Goal: Task Accomplishment & Management: Complete application form

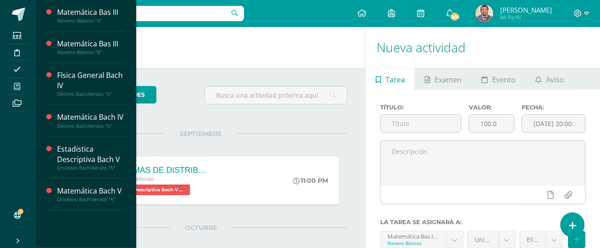
click at [18, 86] on icon at bounding box center [17, 86] width 6 height 7
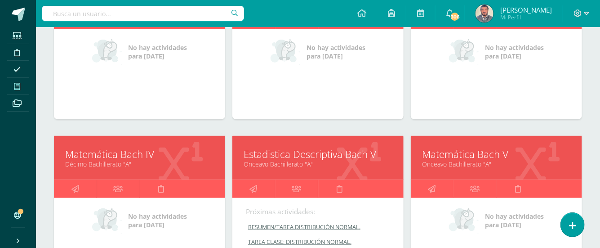
scroll to position [203, 0]
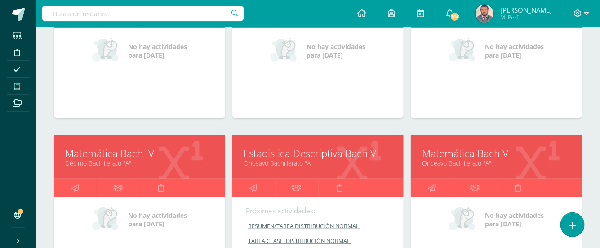
click at [320, 153] on link "Estadistica Descriptiva Bach V" at bounding box center [318, 153] width 149 height 14
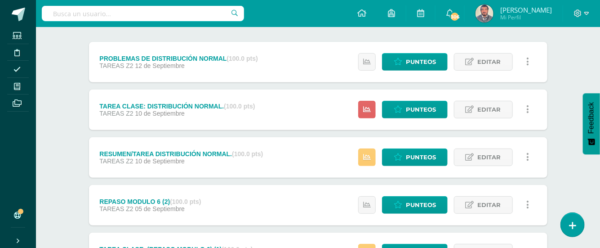
scroll to position [51, 0]
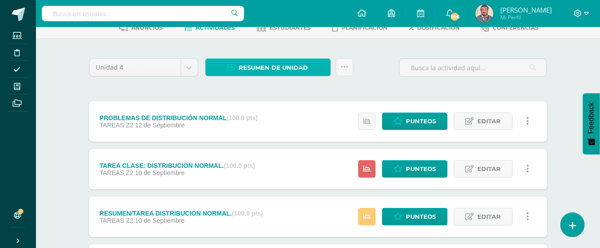
click at [288, 66] on span "Resumen de unidad" at bounding box center [273, 67] width 69 height 17
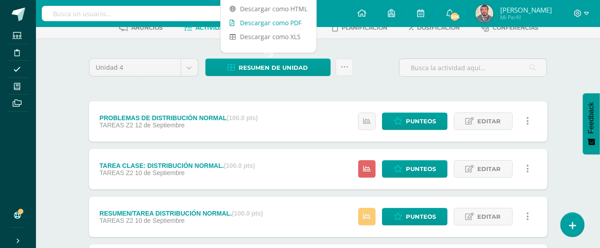
click at [290, 26] on link "Descargar como PDF" at bounding box center [269, 23] width 96 height 14
click at [433, 166] on span "Punteos" at bounding box center [421, 168] width 30 height 17
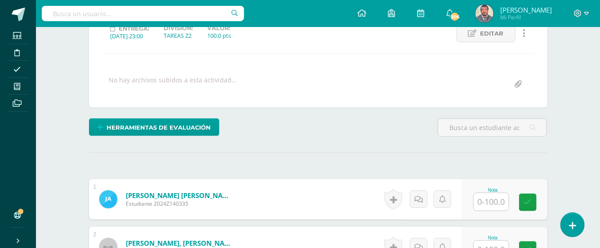
scroll to position [134, 0]
click at [491, 201] on input "text" at bounding box center [491, 201] width 35 height 18
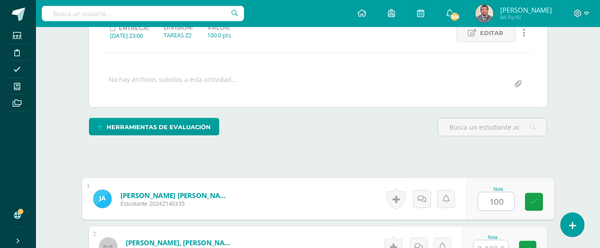
scroll to position [142, 0]
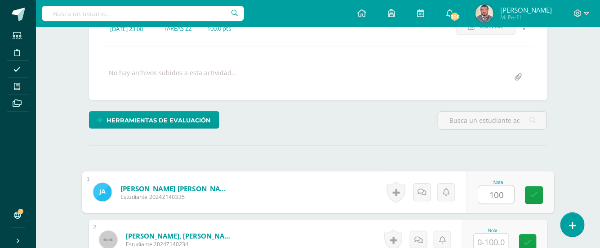
type input "100"
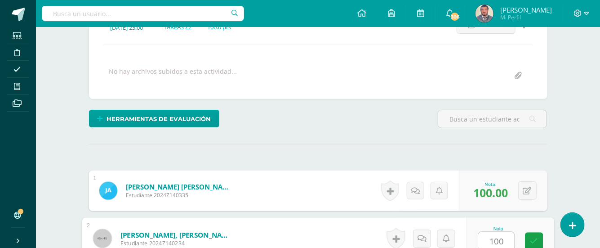
type input "100"
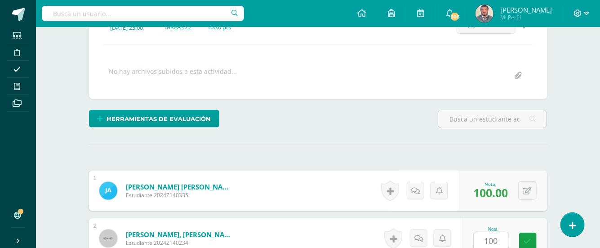
scroll to position [304, 0]
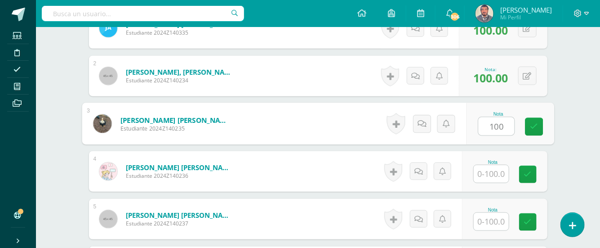
type input "100"
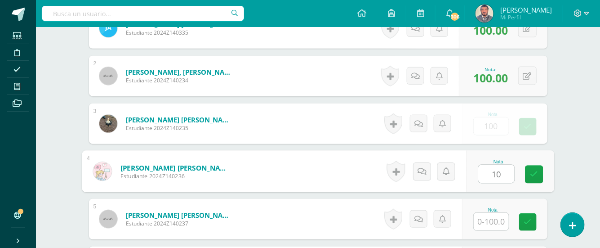
scroll to position [305, 0]
type input "100"
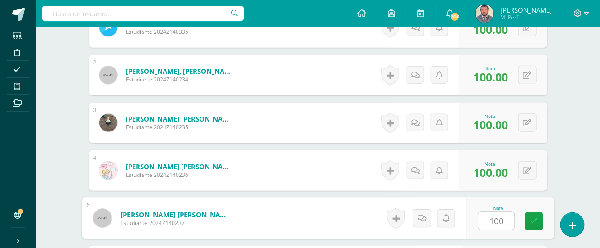
type input "100"
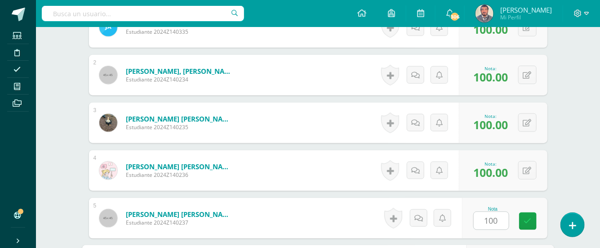
scroll to position [448, 0]
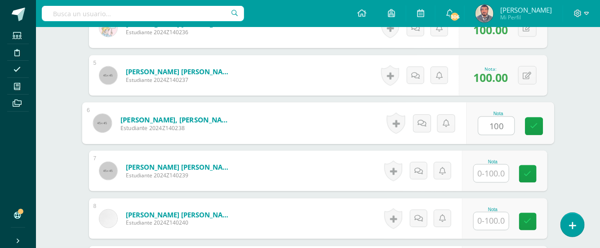
type input "100"
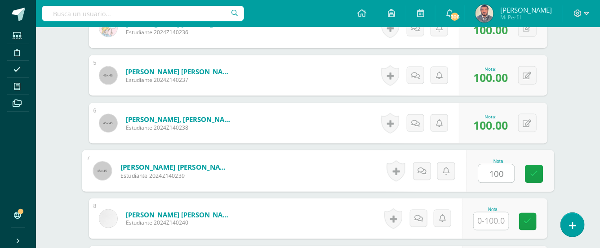
type input "100"
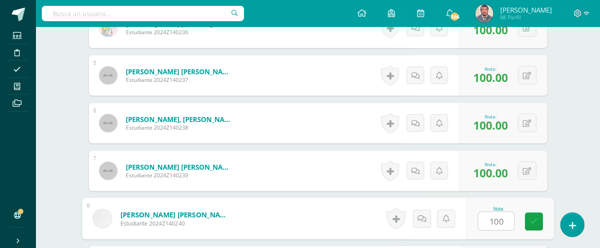
type input "100"
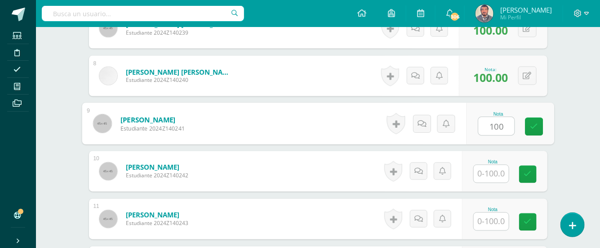
type input "100"
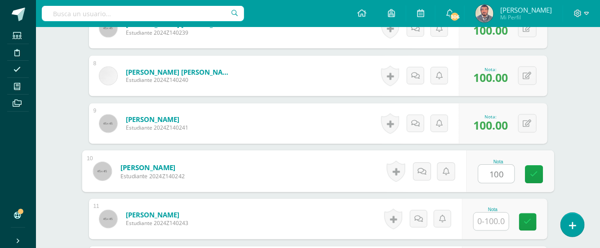
type input "100"
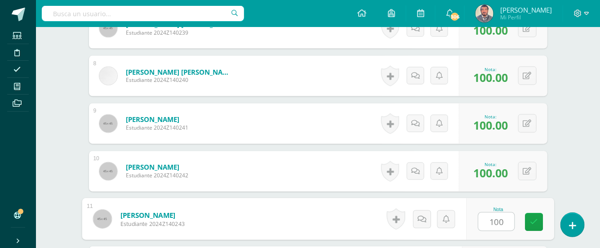
type input "100"
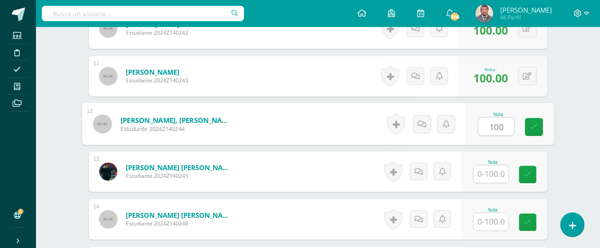
type input "100"
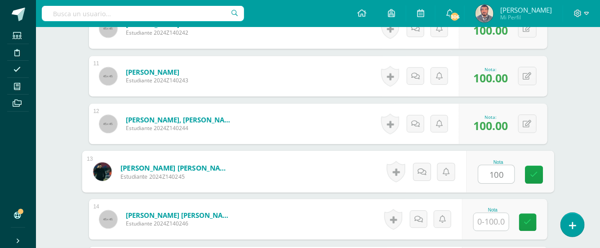
type input "100"
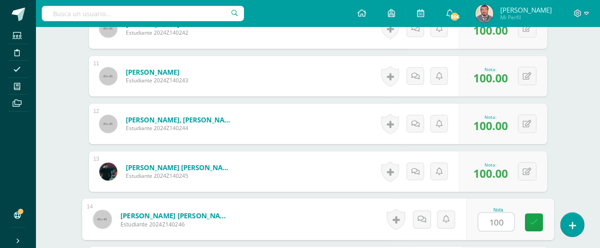
type input "100"
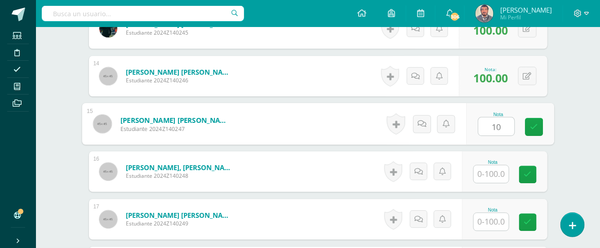
type input "1"
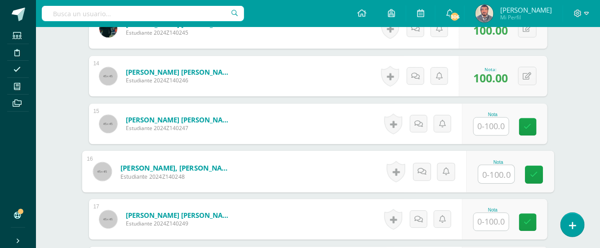
drag, startPoint x: 498, startPoint y: 174, endPoint x: 555, endPoint y: 148, distance: 62.1
click at [555, 148] on div "¿Estás seguro que quieres eliminar esta actividad? Esto borrará la actividad y …" at bounding box center [318, 111] width 494 height 1796
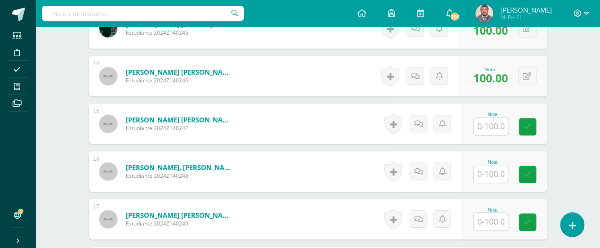
click at [493, 173] on input "text" at bounding box center [491, 174] width 35 height 18
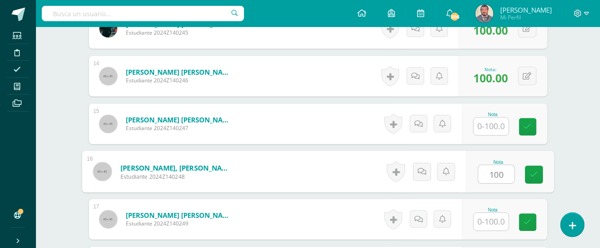
type input "100"
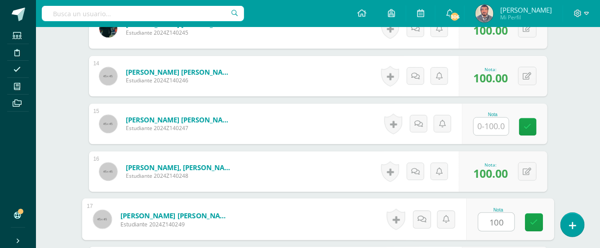
type input "100"
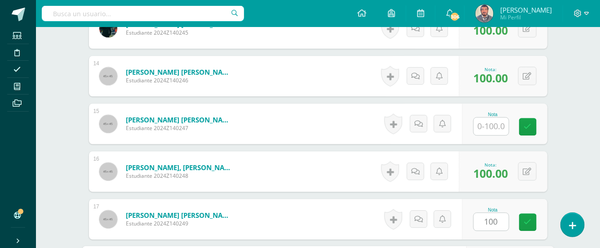
scroll to position [1019, 0]
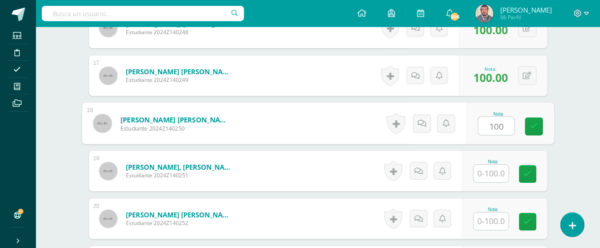
type input "100"
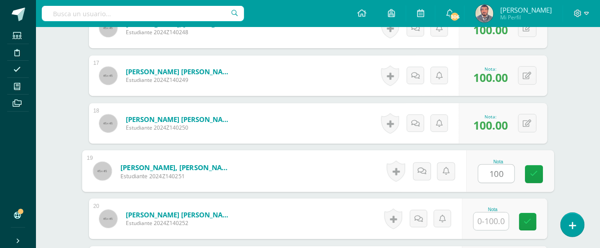
type input "100"
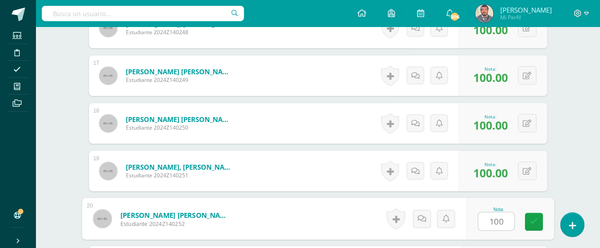
type input "100"
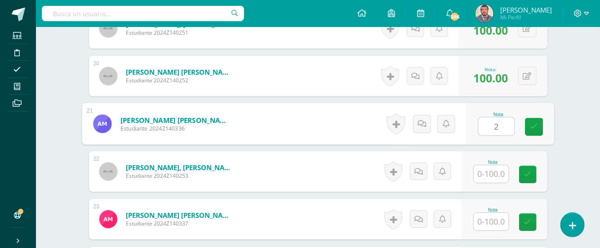
type input "2"
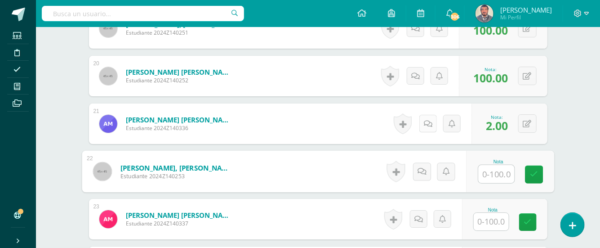
click at [431, 125] on link at bounding box center [428, 124] width 18 height 18
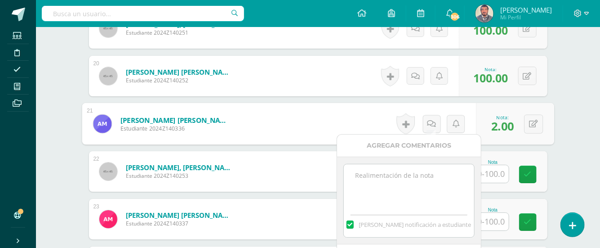
click at [374, 174] on textarea at bounding box center [409, 186] width 130 height 45
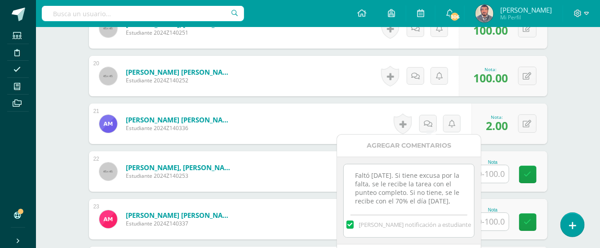
scroll to position [20, 0]
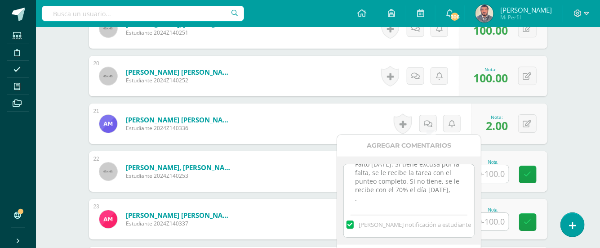
drag, startPoint x: 354, startPoint y: 173, endPoint x: 421, endPoint y: 217, distance: 80.3
click at [421, 217] on div "Faltó miércoles 10/09/25. Si tiene excusa por la falta, se le recibe la tarea c…" at bounding box center [408, 201] width 131 height 74
type textarea "Faltó miércoles 10/09/25. Si tiene excusa por la falta, se le recibe la tarea c…"
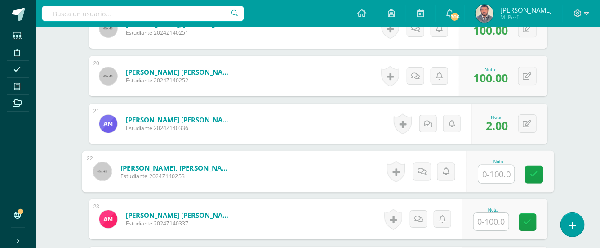
click at [492, 172] on input "text" at bounding box center [496, 174] width 36 height 18
type input "100"
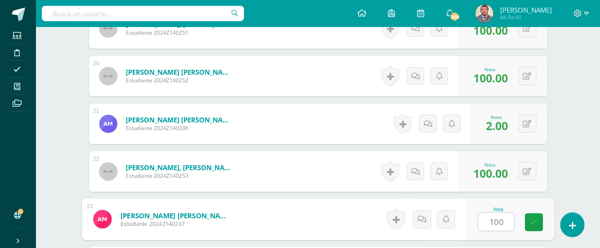
type input "100"
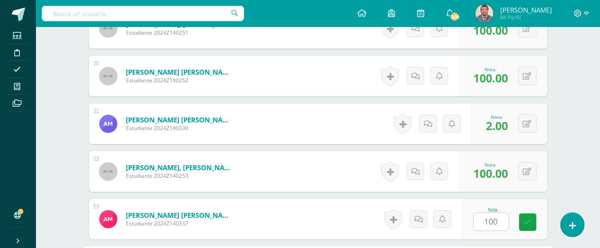
scroll to position [1305, 0]
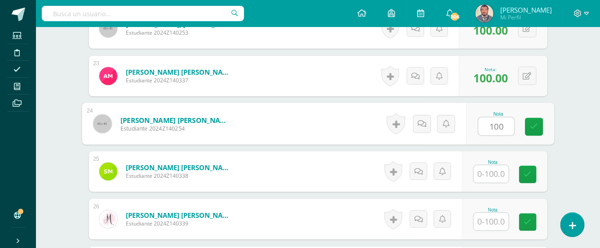
type input "100"
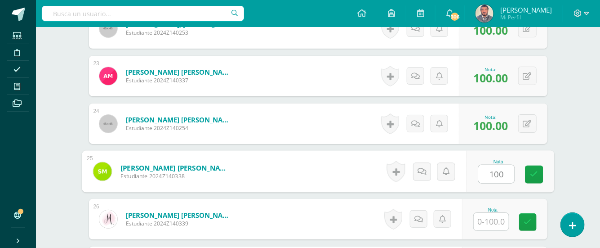
type input "100"
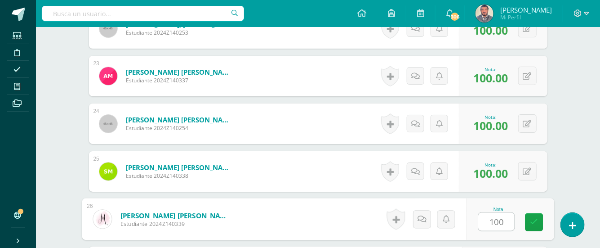
type input "100"
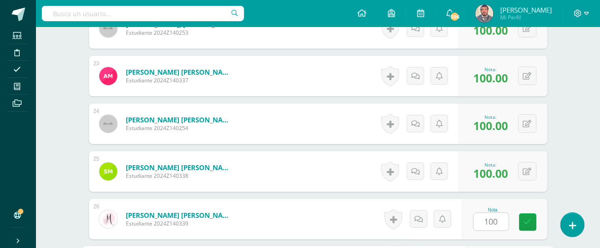
scroll to position [1448, 0]
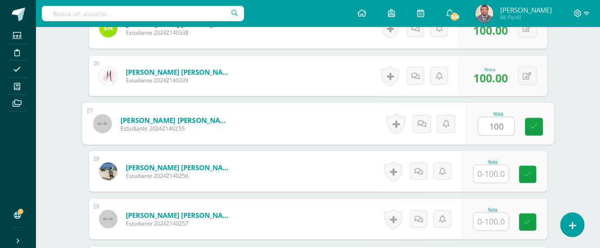
type input "100"
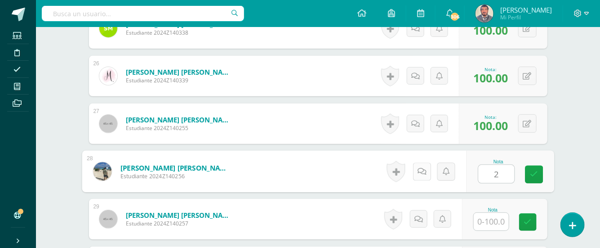
type input "2"
click at [418, 167] on icon at bounding box center [421, 171] width 9 height 8
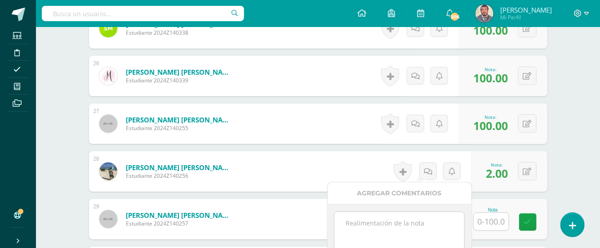
click at [367, 221] on textarea at bounding box center [399, 234] width 130 height 45
paste textarea "Faltó miércoles 10/09/25. Si tiene excusa por la falta, se le recibe la tarea c…"
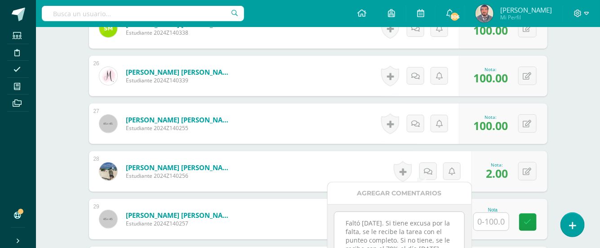
scroll to position [1456, 0]
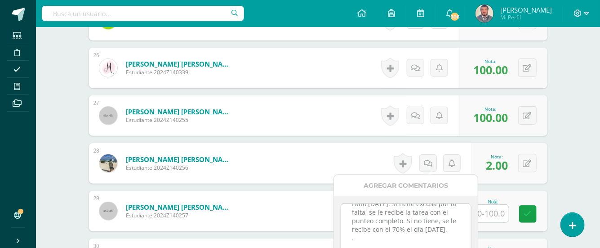
type textarea "Faltó miércoles 10/09/25. Si tiene excusa por la falta, se le recibe la tarea c…"
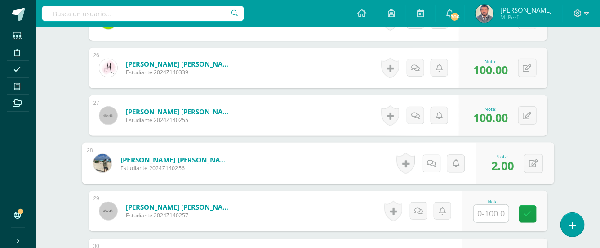
click at [423, 166] on link at bounding box center [431, 163] width 18 height 18
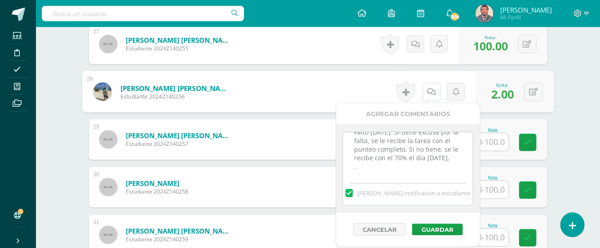
scroll to position [1551, 0]
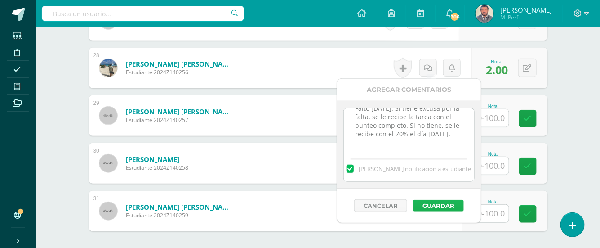
click at [437, 206] on button "Guardar" at bounding box center [438, 206] width 51 height 12
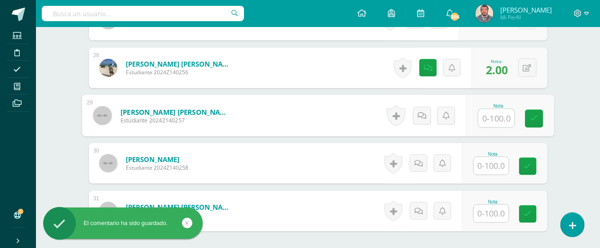
click at [497, 117] on input "text" at bounding box center [496, 118] width 36 height 18
type input "100"
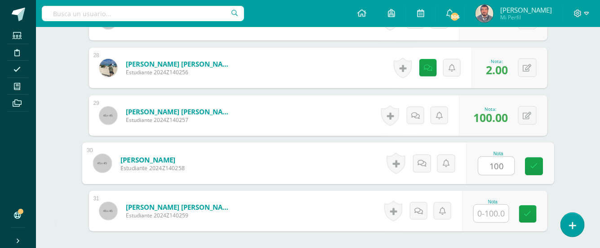
type input "100"
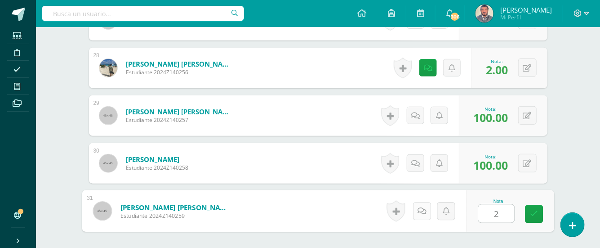
type input "2"
click at [423, 209] on icon at bounding box center [421, 211] width 9 height 8
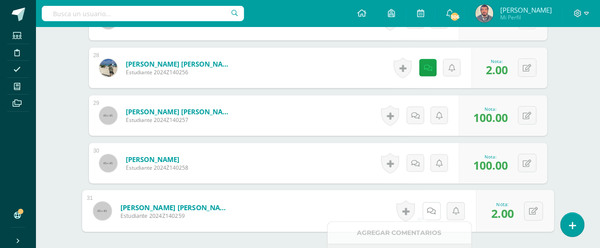
scroll to position [1635, 0]
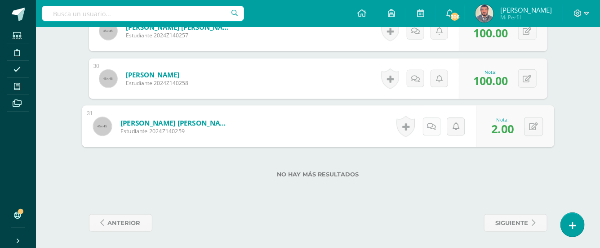
click at [431, 129] on link at bounding box center [431, 126] width 18 height 18
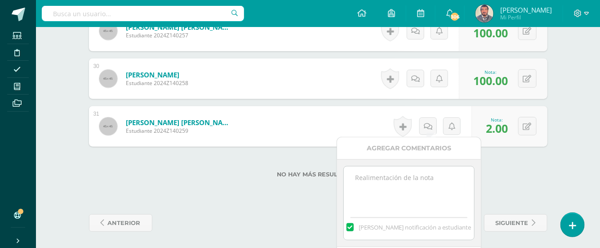
click at [393, 174] on textarea at bounding box center [409, 188] width 130 height 45
paste textarea "Faltó miércoles 10/09/25. Si tiene excusa por la falta, se le recibe la tarea c…"
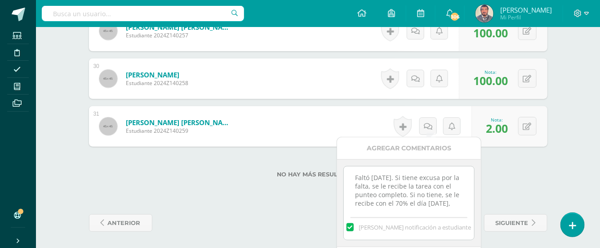
scroll to position [13, 0]
type textarea "Faltó miércoles 10/09/25. Si tiene excusa por la falta, se le recibe la tarea c…"
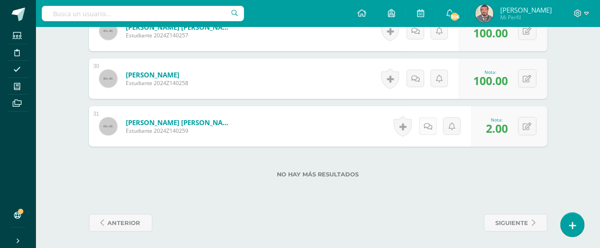
click at [431, 128] on link at bounding box center [428, 126] width 18 height 18
click at [431, 123] on icon at bounding box center [431, 126] width 9 height 8
click at [433, 127] on icon at bounding box center [431, 126] width 9 height 8
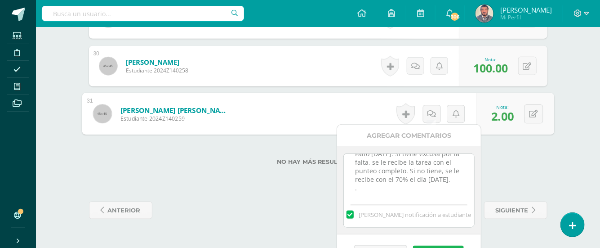
click at [454, 245] on button "Guardar" at bounding box center [438, 251] width 51 height 12
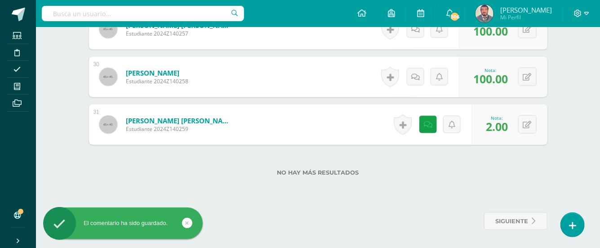
scroll to position [1635, 0]
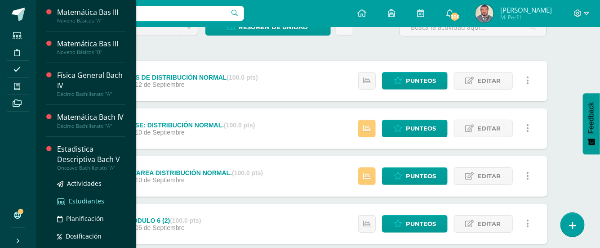
scroll to position [93, 0]
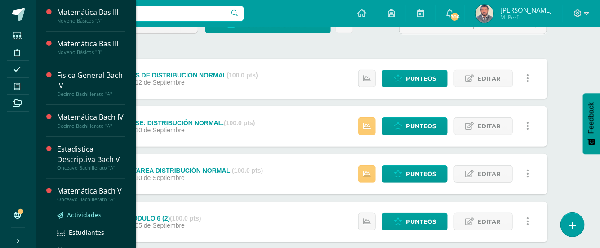
click at [81, 219] on span "Actividades" at bounding box center [84, 214] width 35 height 9
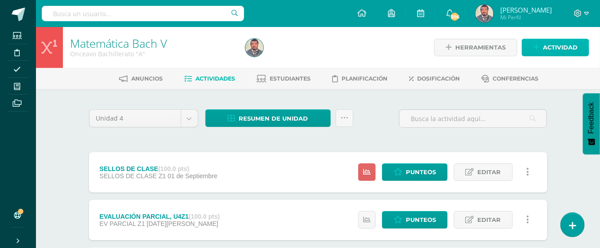
click at [543, 50] on span "Actividad" at bounding box center [560, 47] width 35 height 17
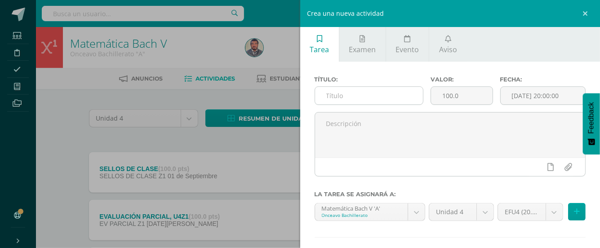
click at [339, 97] on input "text" at bounding box center [369, 96] width 108 height 18
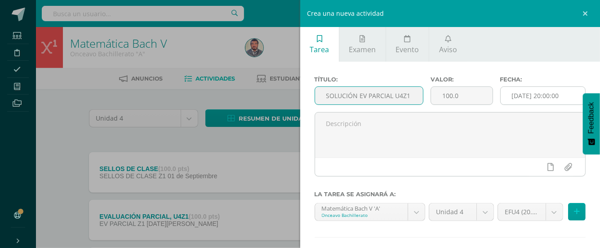
type input "SOLUCIÓN EV PARCIAL U4Z1"
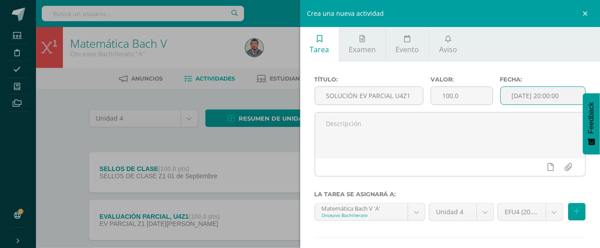
scroll to position [0, 0]
click at [519, 96] on input "[DATE] 20:00:00" at bounding box center [543, 96] width 85 height 18
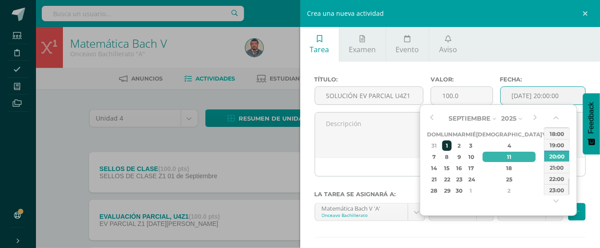
click at [449, 146] on div "1" at bounding box center [446, 145] width 9 height 10
click at [555, 174] on div "22:00" at bounding box center [556, 178] width 25 height 11
type input "2025-09-01 22:00"
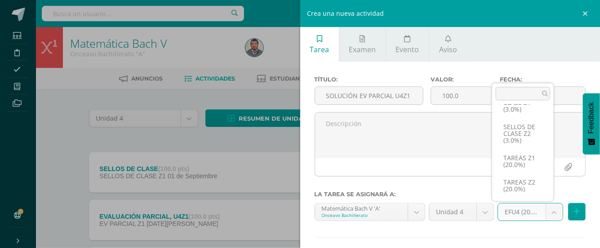
scroll to position [155, 0]
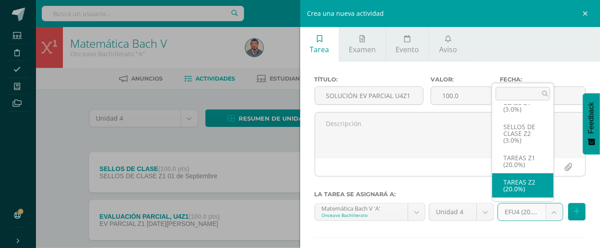
select select "30821"
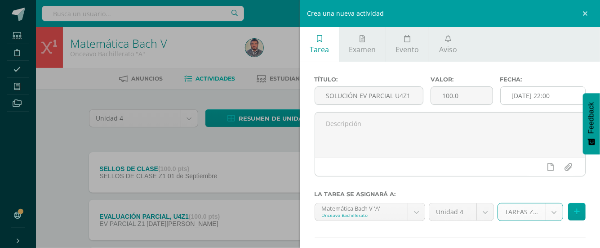
click at [520, 97] on input "2025-09-01 22:00" at bounding box center [543, 96] width 85 height 18
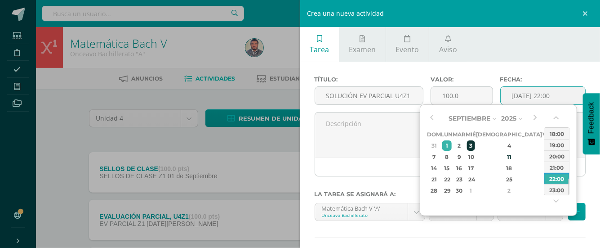
click at [475, 147] on div "3" at bounding box center [471, 145] width 8 height 10
type input "2025-09-03 22:00"
click at [555, 179] on div "22:00" at bounding box center [556, 178] width 25 height 11
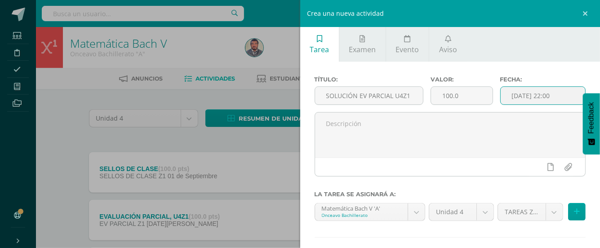
scroll to position [151, 0]
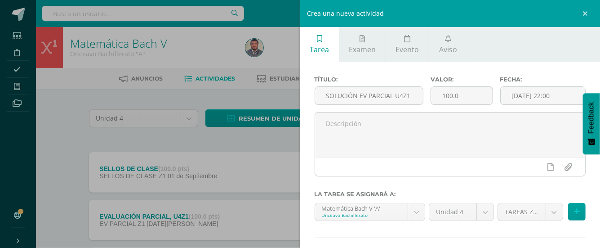
drag, startPoint x: 594, startPoint y: 184, endPoint x: 591, endPoint y: 231, distance: 46.4
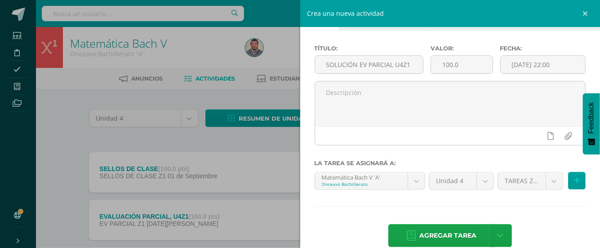
scroll to position [46, 0]
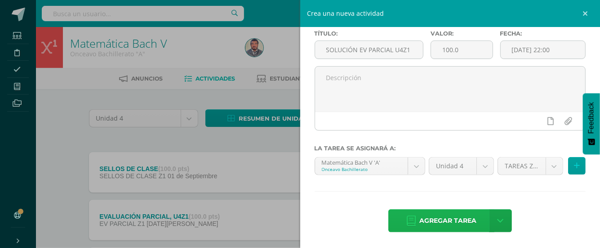
click at [434, 224] on span "Agregar tarea" at bounding box center [447, 220] width 57 height 22
